Goal: Task Accomplishment & Management: Manage account settings

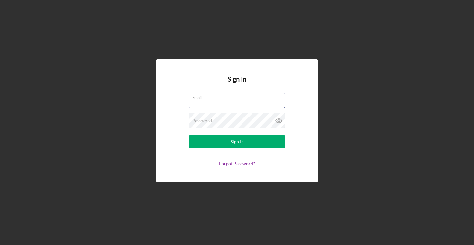
type input "[EMAIL_ADDRESS]"
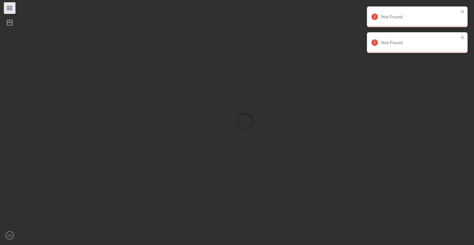
click at [11, 6] on icon "Icon/Menu" at bounding box center [10, 8] width 15 height 15
click at [53, 227] on div at bounding box center [38, 128] width 71 height 199
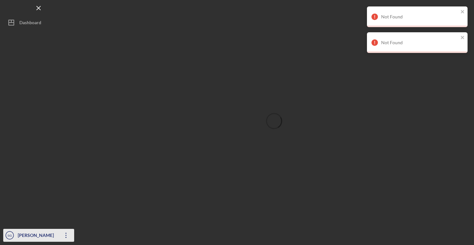
click at [53, 234] on div "[PERSON_NAME]" at bounding box center [37, 235] width 42 height 15
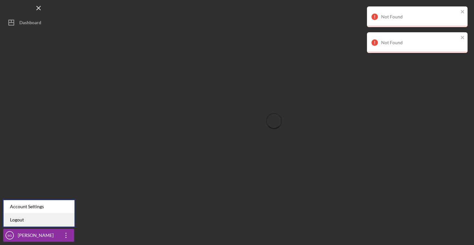
click at [32, 220] on link "Logout" at bounding box center [39, 219] width 71 height 13
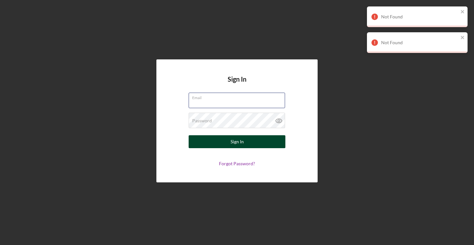
type input "[EMAIL_ADDRESS]"
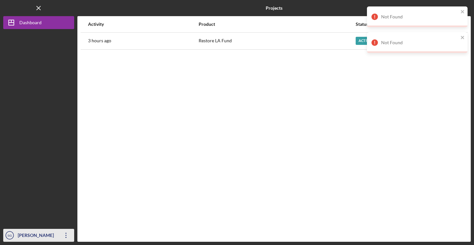
click at [70, 238] on icon "Icon/Overflow" at bounding box center [66, 235] width 16 height 16
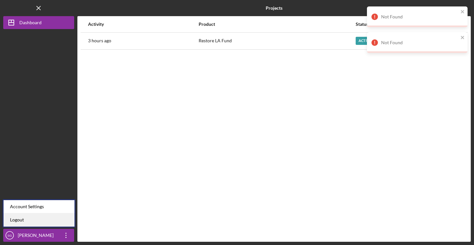
click at [58, 219] on link "Logout" at bounding box center [39, 219] width 71 height 13
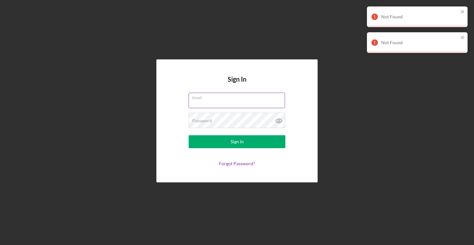
click at [281, 100] on span at bounding box center [281, 100] width 5 height 5
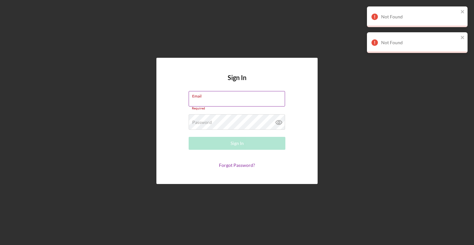
click at [224, 95] on div "Email Required" at bounding box center [237, 100] width 97 height 19
click at [219, 99] on input "Email" at bounding box center [237, 98] width 96 height 15
type input "[EMAIL_ADDRESS]"
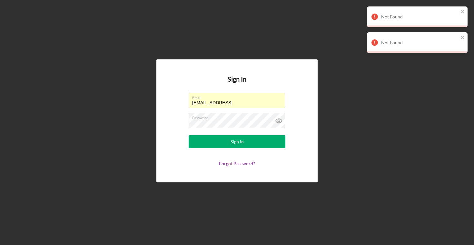
click at [218, 139] on button "Sign In" at bounding box center [237, 141] width 97 height 13
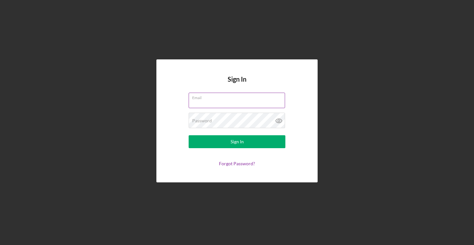
click at [220, 104] on input "Email" at bounding box center [237, 99] width 96 height 15
click at [260, 103] on input "[EMAIL_ADDRESS]" at bounding box center [237, 99] width 96 height 15
type input "[EMAIL_ADDRESS][DOMAIN_NAME]"
click at [189, 135] on button "Sign In" at bounding box center [237, 141] width 97 height 13
